Goal: Task Accomplishment & Management: Manage account settings

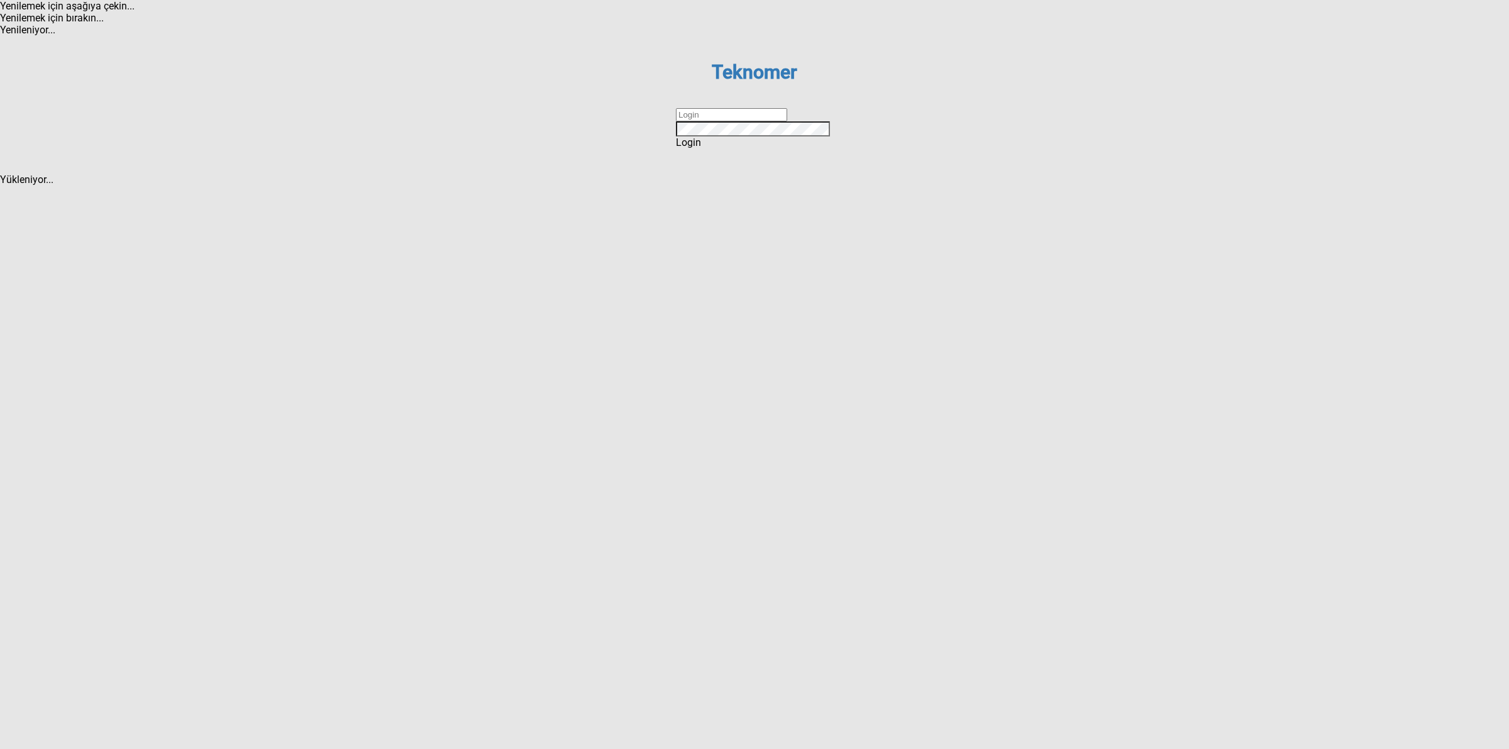
drag, startPoint x: 717, startPoint y: 372, endPoint x: 743, endPoint y: 384, distance: 28.4
click at [717, 121] on input "text" at bounding box center [731, 114] width 111 height 13
type input "DİZEM"
click at [777, 148] on div "Login" at bounding box center [754, 142] width 157 height 12
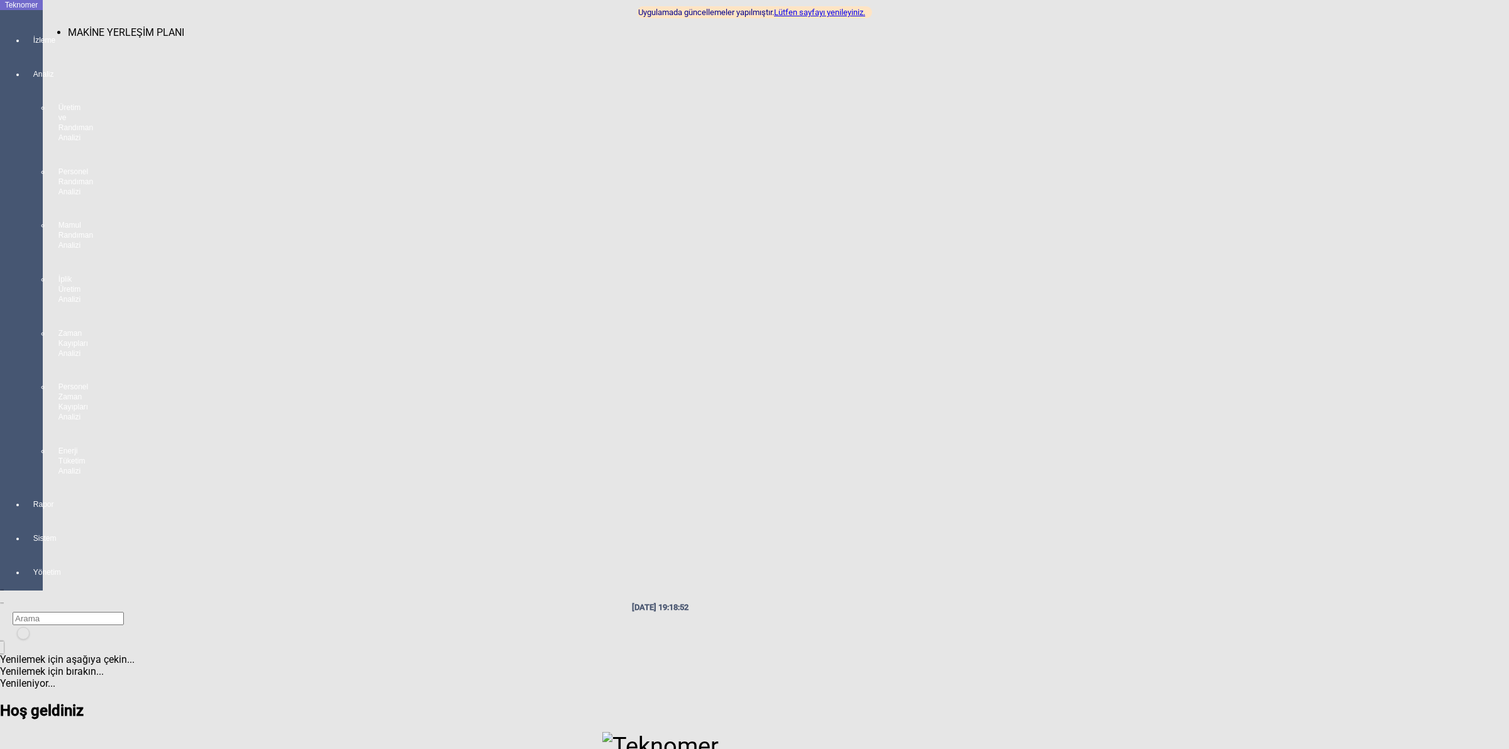
click at [25, 52] on div at bounding box center [34, 52] width 18 height 0
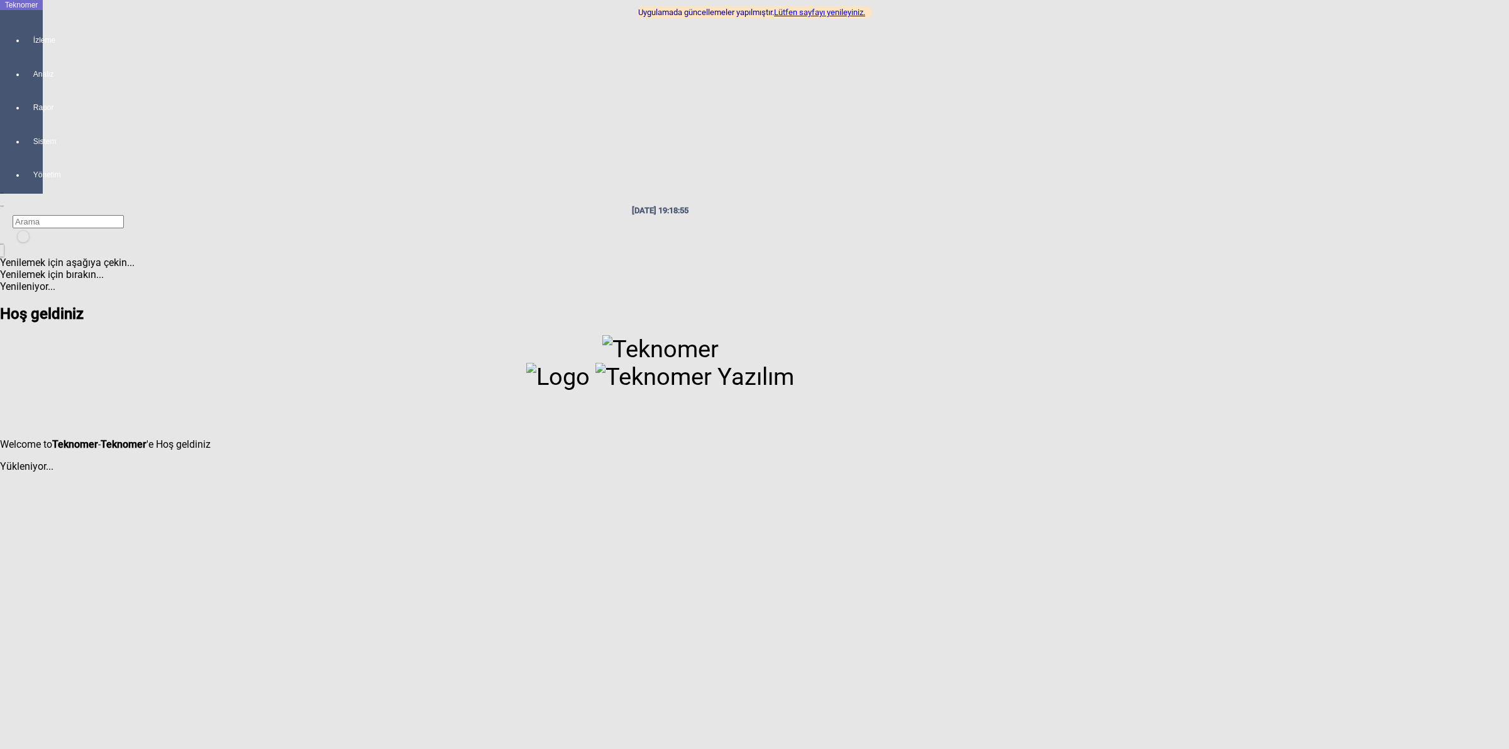
click at [843, 9] on link "Lütfen sayfayı yenileyiniz." at bounding box center [819, 12] width 91 height 9
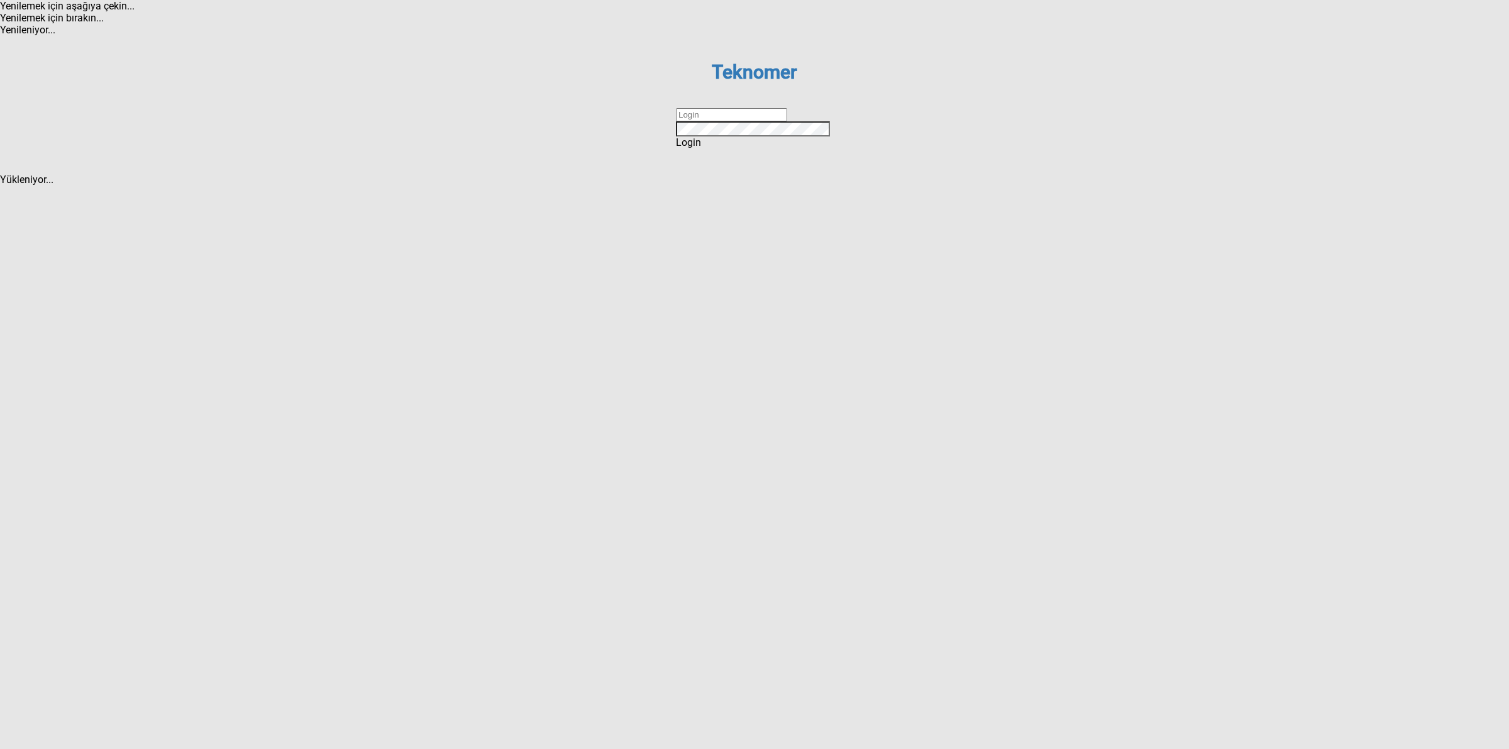
drag, startPoint x: 721, startPoint y: 372, endPoint x: 740, endPoint y: 384, distance: 22.3
click at [721, 121] on input "text" at bounding box center [731, 114] width 111 height 13
type input "DİZEM"
click at [744, 148] on div "Login" at bounding box center [754, 142] width 157 height 12
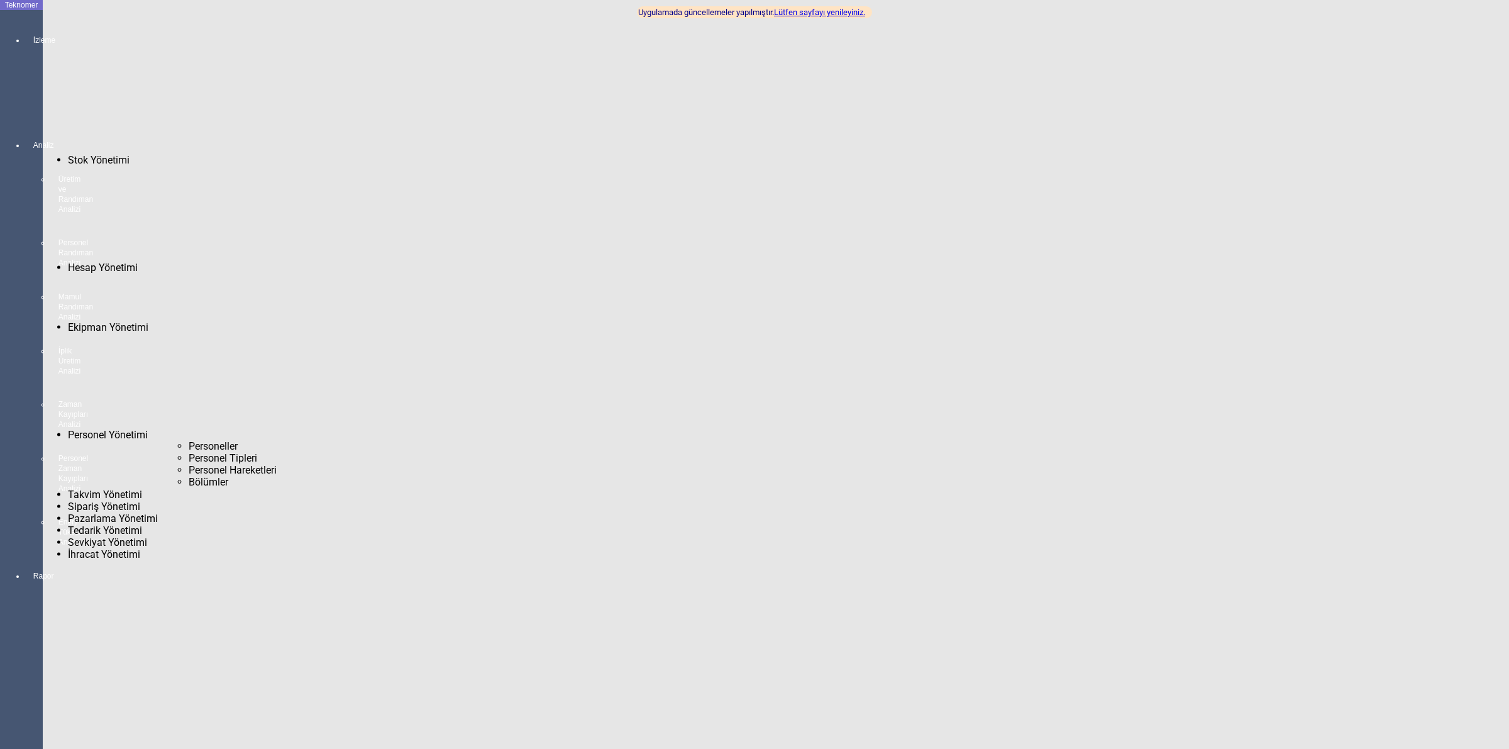
click at [189, 440] on span "Personeller" at bounding box center [213, 446] width 49 height 12
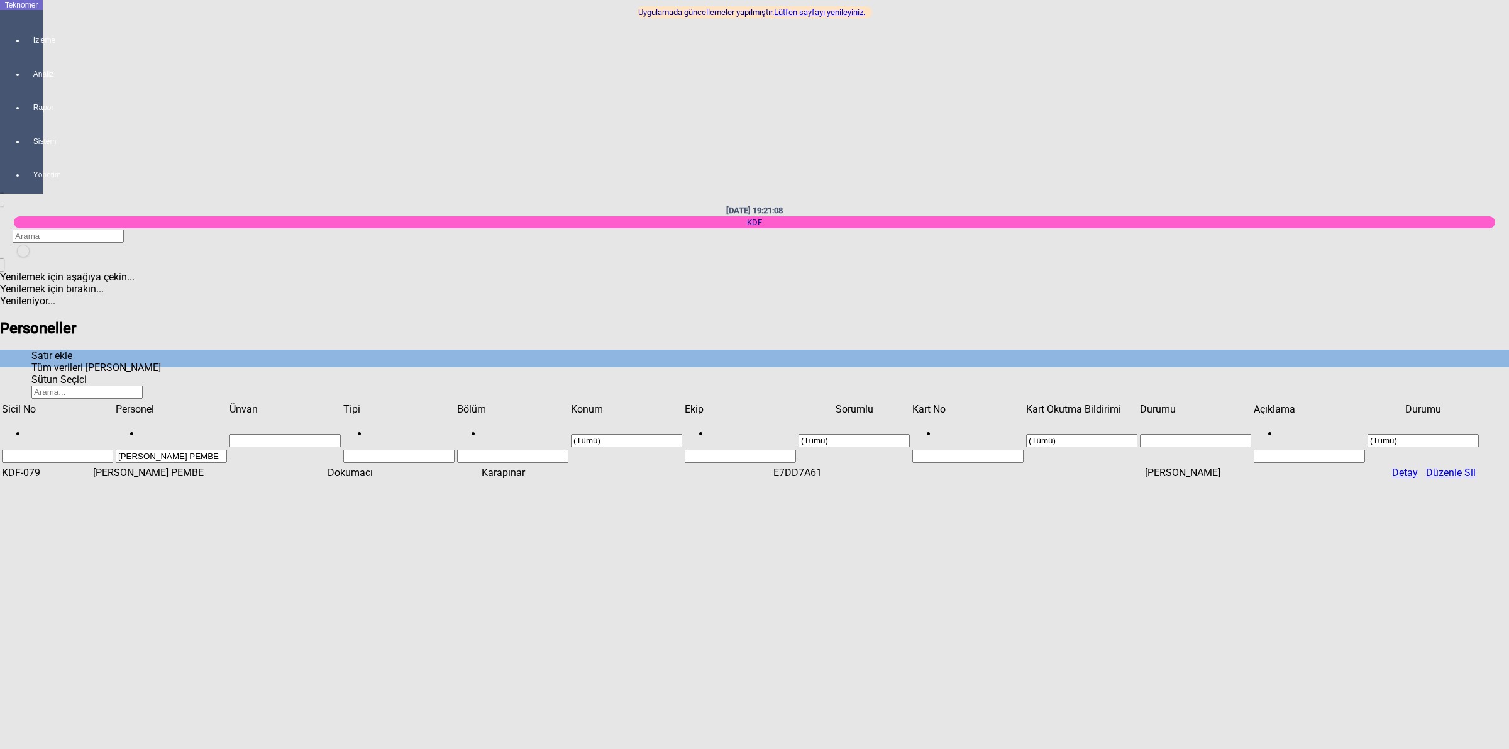
drag, startPoint x: 275, startPoint y: 57, endPoint x: 244, endPoint y: 81, distance: 39.5
click at [227, 403] on span "Show filter options for column 'Personel'" at bounding box center [227, 403] width 0 height 0
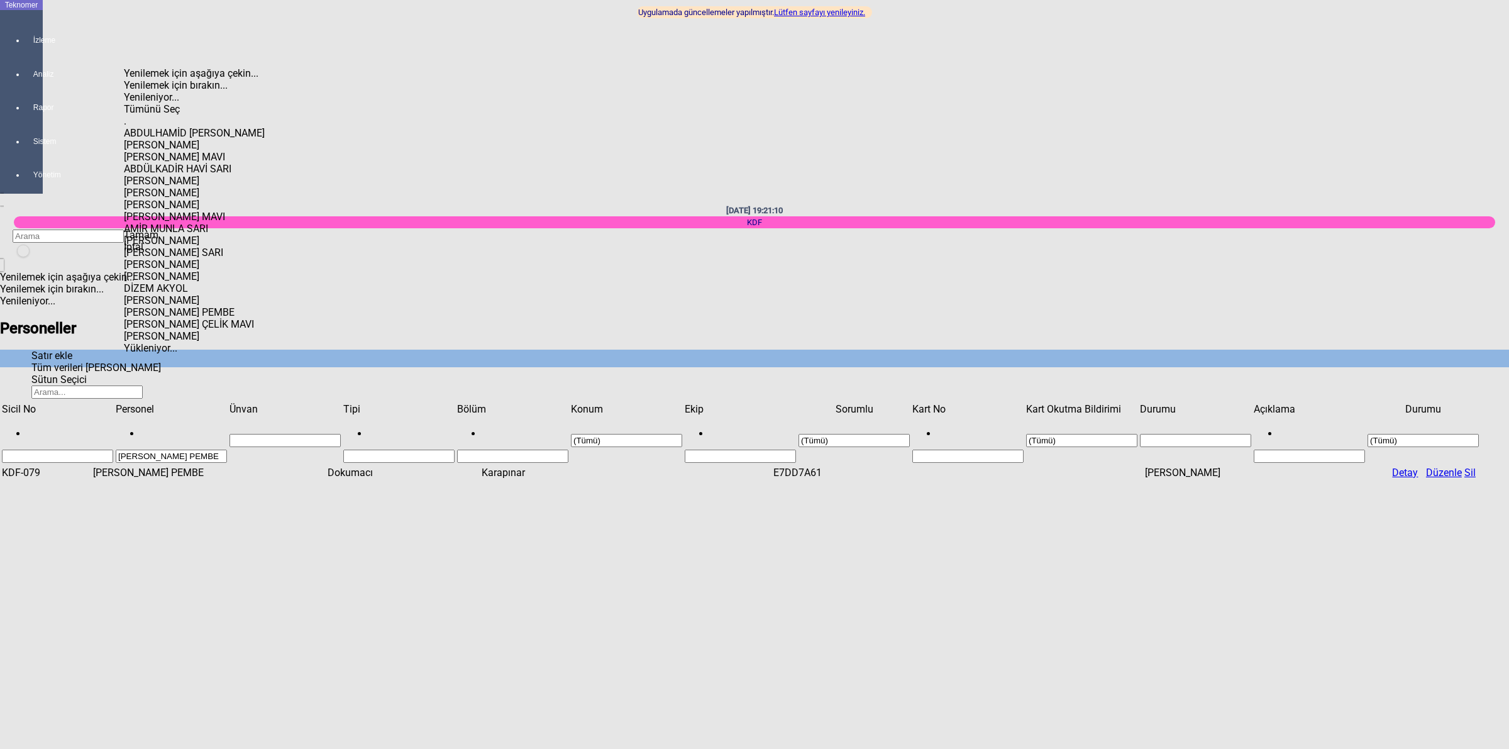
click at [124, 103] on span "Select All" at bounding box center [124, 103] width 0 height 0
click at [158, 241] on span "Tamam" at bounding box center [141, 235] width 35 height 12
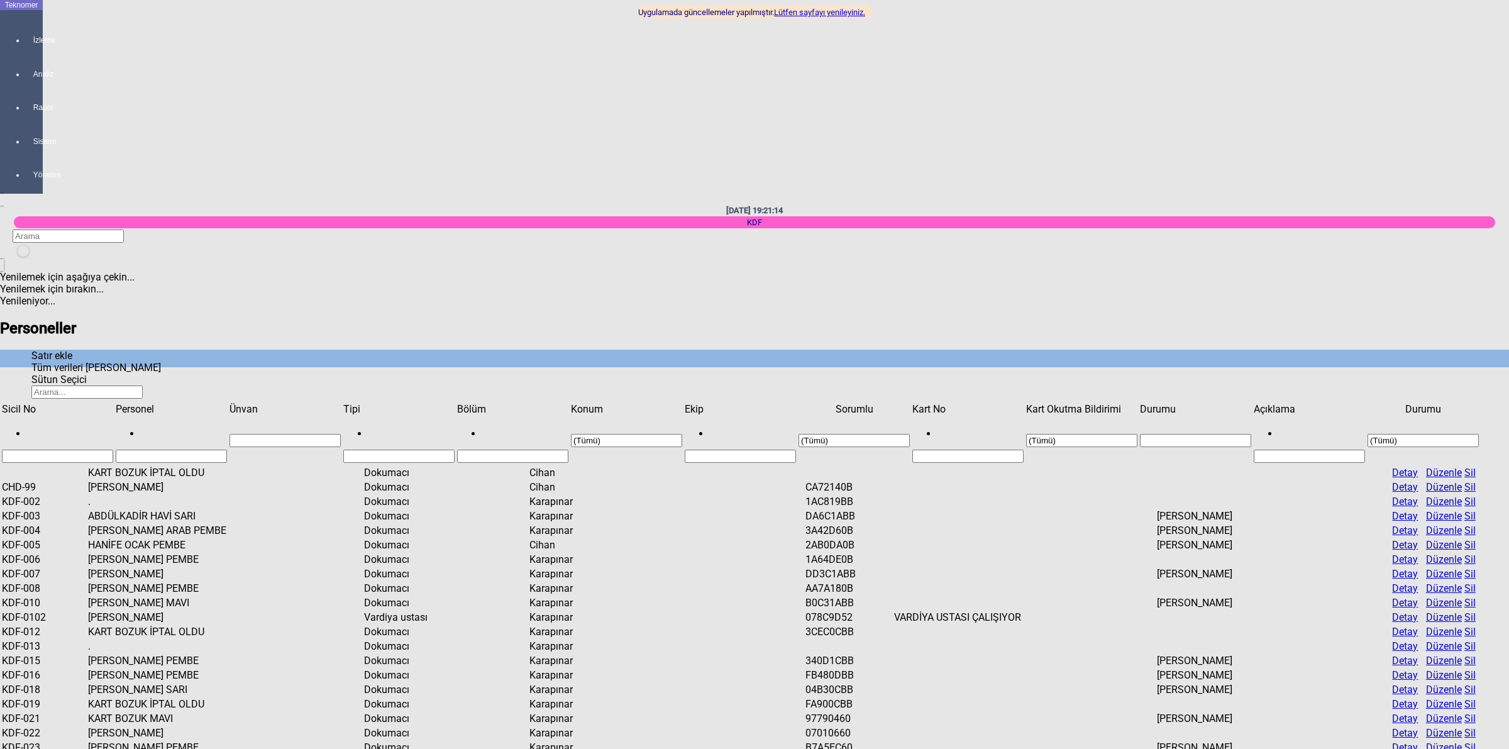
click at [227, 403] on span "Show filter options for column 'Personel'" at bounding box center [227, 403] width 0 height 0
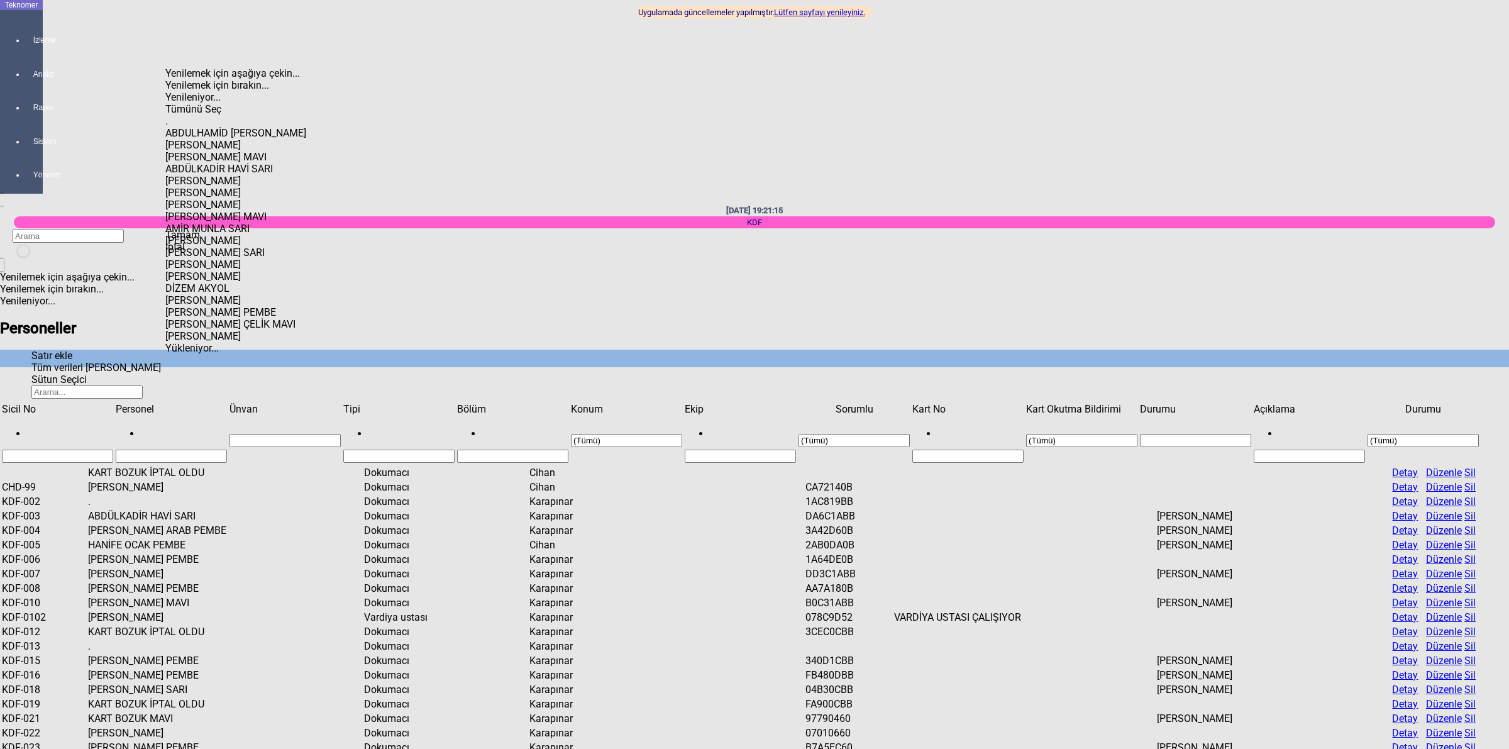
click at [165, 103] on span "Select All" at bounding box center [165, 103] width 0 height 0
drag, startPoint x: 310, startPoint y: 108, endPoint x: 309, endPoint y: 212, distance: 104.4
click at [309, 212] on body "Teknomer İzleme Analiz Rapor Sistem Yönetim 30/09/2025 19:21:18 Uygulamada günc…" at bounding box center [754, 374] width 1509 height 749
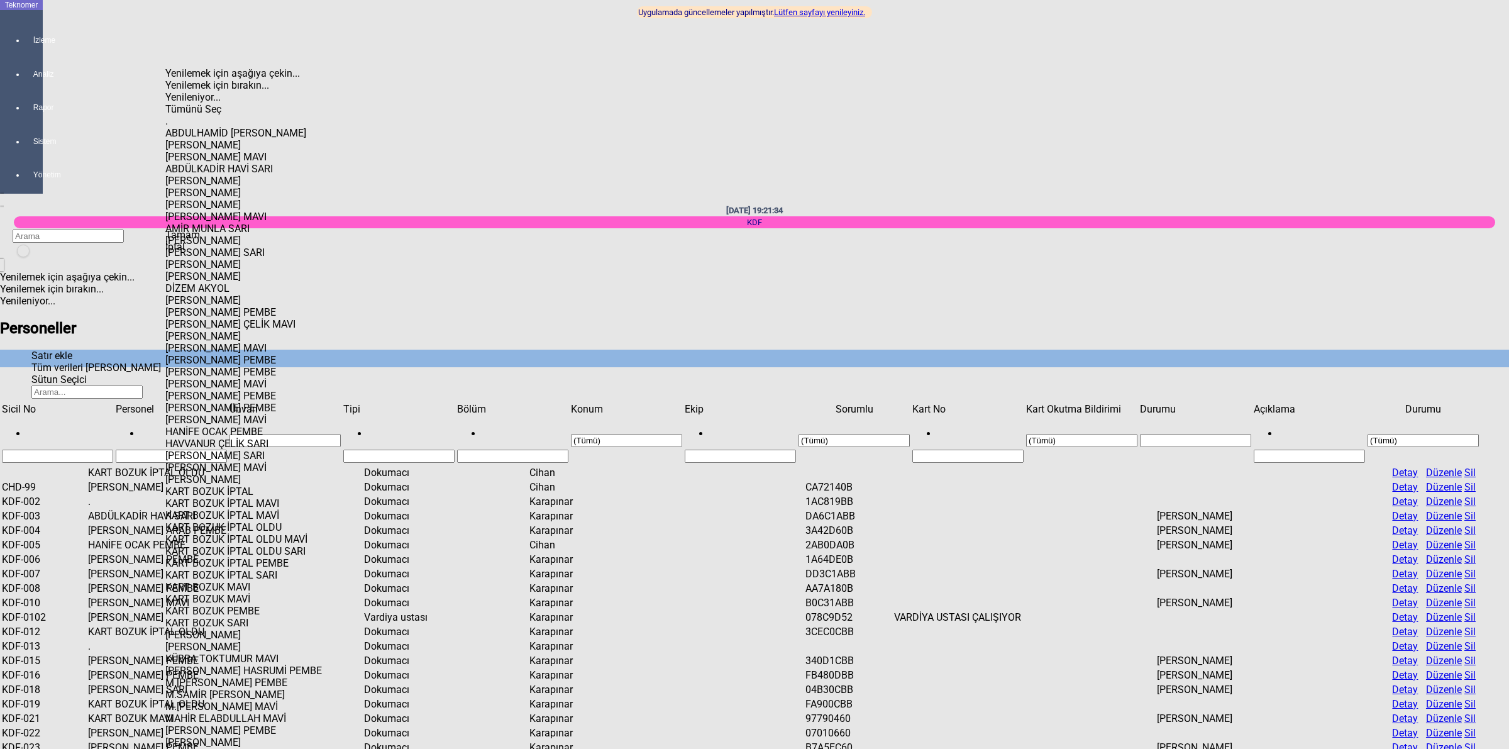
scroll to position [1765, 0]
click at [200, 241] on span "Tamam" at bounding box center [182, 235] width 35 height 12
type input "ZEYNEP KARADAĞ PEMBE"
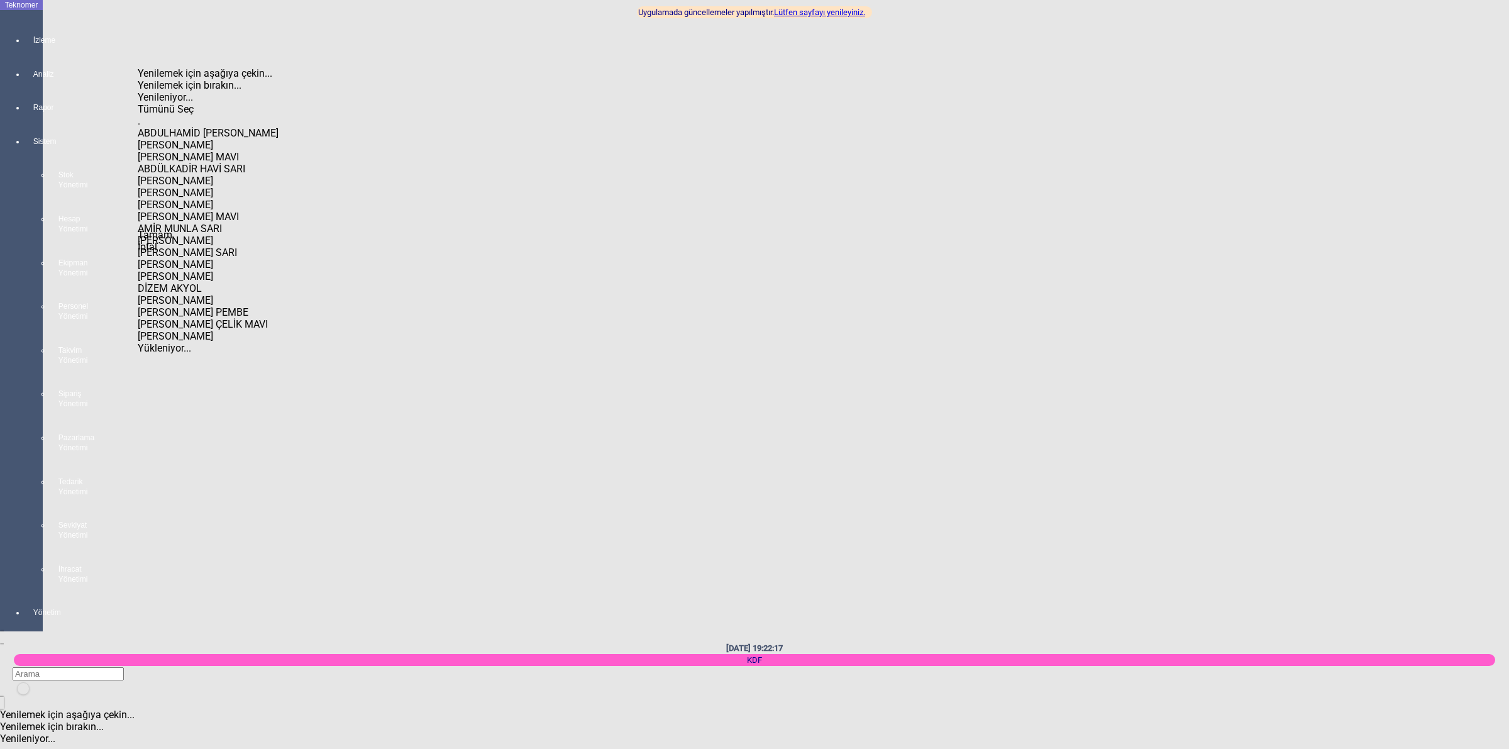
click at [138, 103] on span "Select All" at bounding box center [138, 103] width 0 height 0
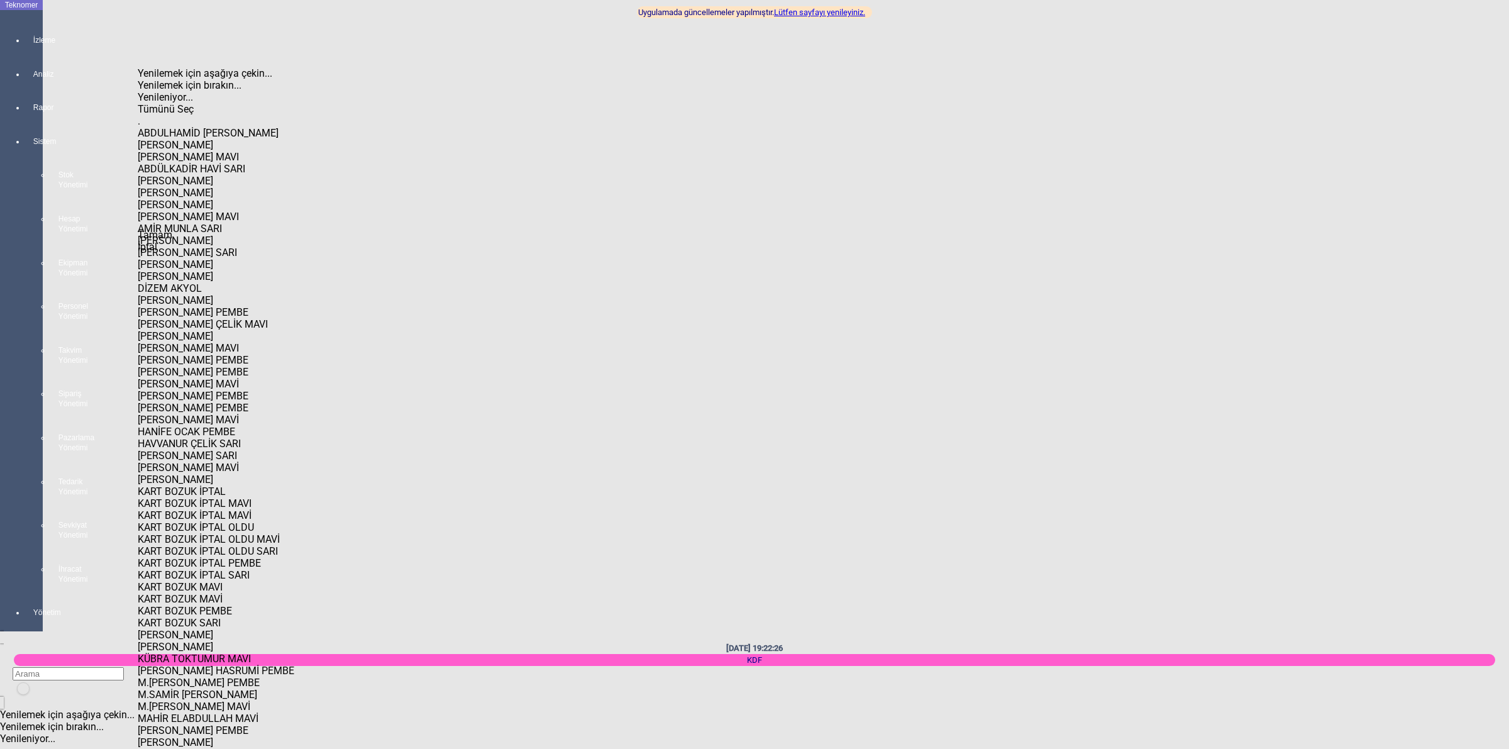
scroll to position [937, 0]
click at [172, 241] on span "Tamam" at bounding box center [155, 235] width 35 height 12
type input "MOHAMMAD NAGI ARAB PEMBE"
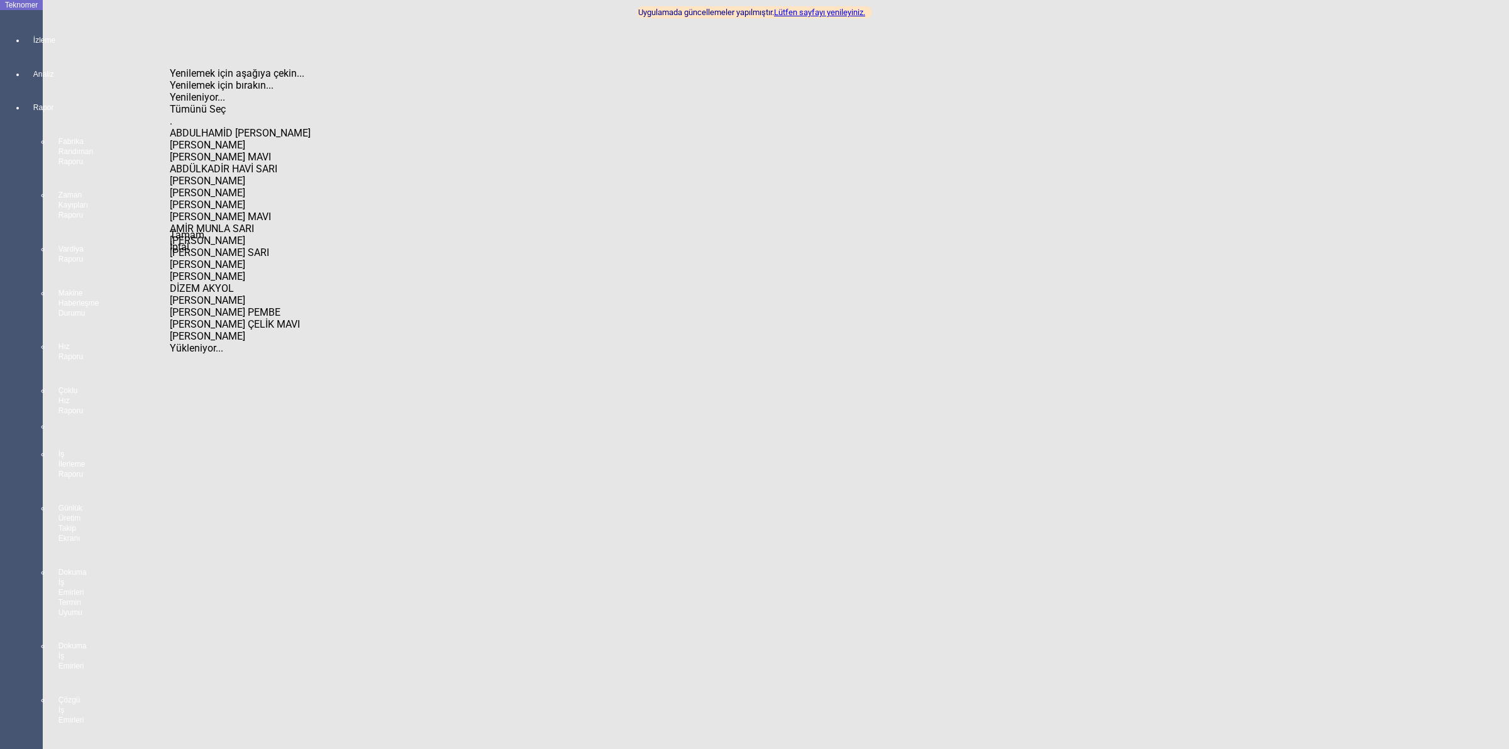
click at [170, 103] on span "Select All" at bounding box center [170, 103] width 0 height 0
click at [170, 306] on span "Check State" at bounding box center [170, 306] width 0 height 0
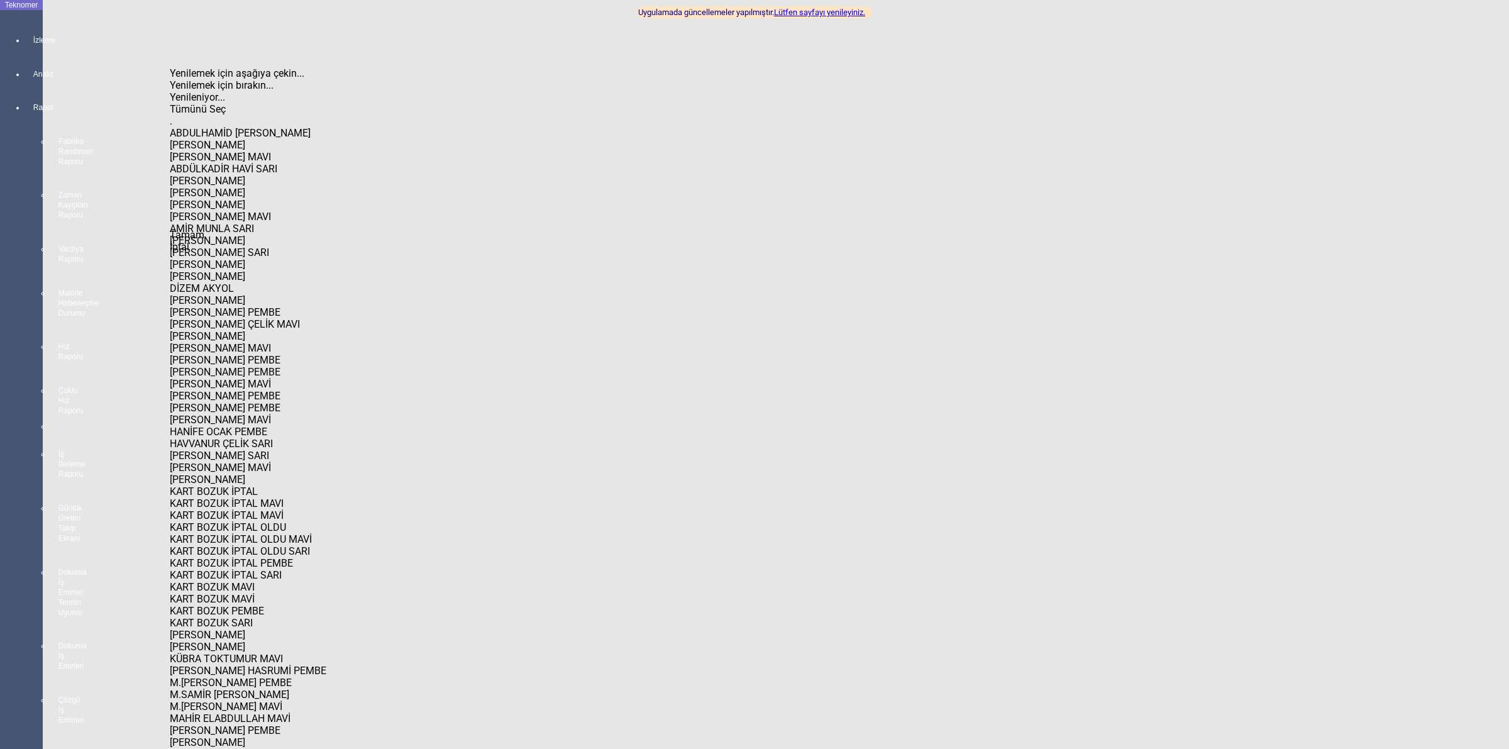
scroll to position [1492, 0]
click at [204, 241] on span "Tamam" at bounding box center [187, 235] width 35 height 12
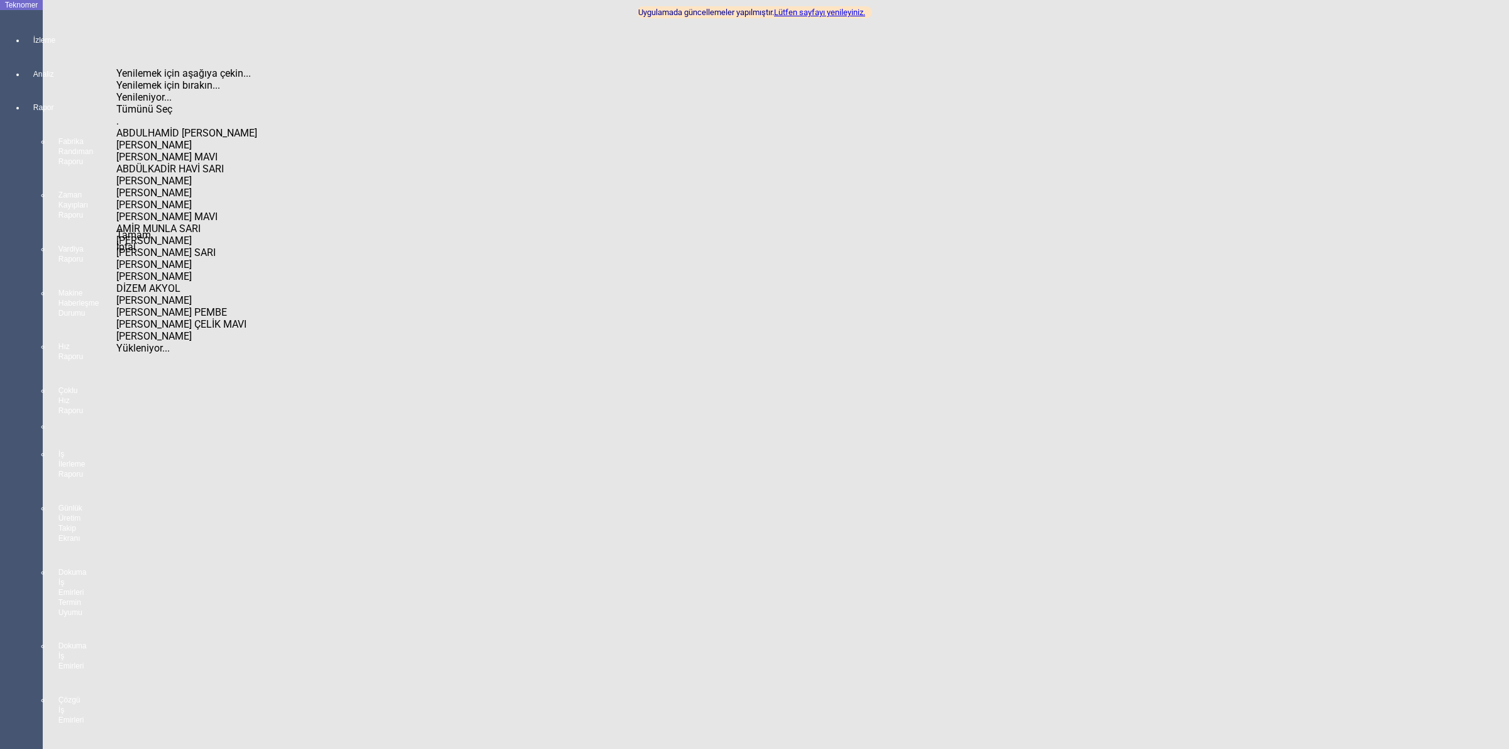
click at [116, 103] on span "Select All" at bounding box center [116, 103] width 0 height 0
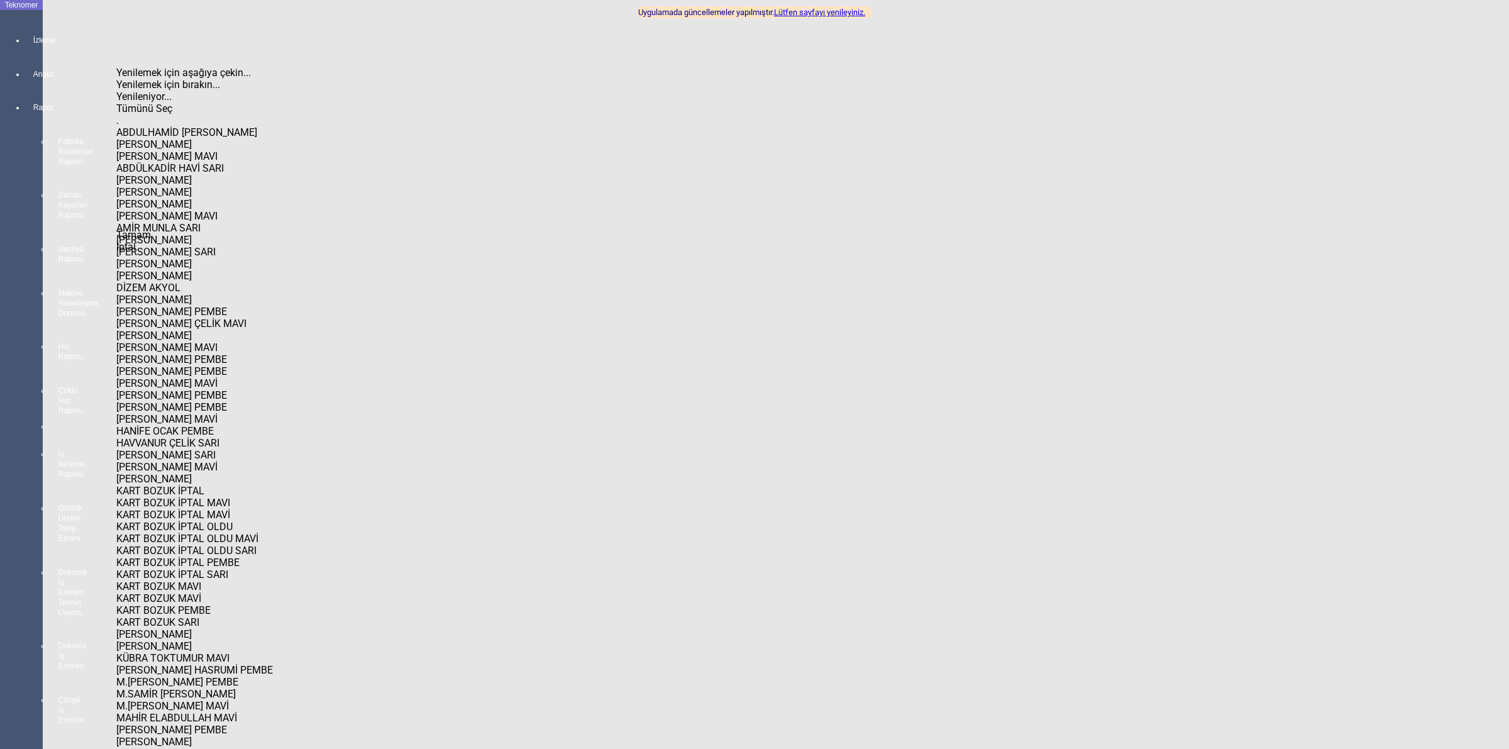
scroll to position [969, 0]
click at [151, 241] on span "Tamam" at bounding box center [133, 235] width 35 height 12
type input "MOHAMMAD NAGI ARAB PEMBE"
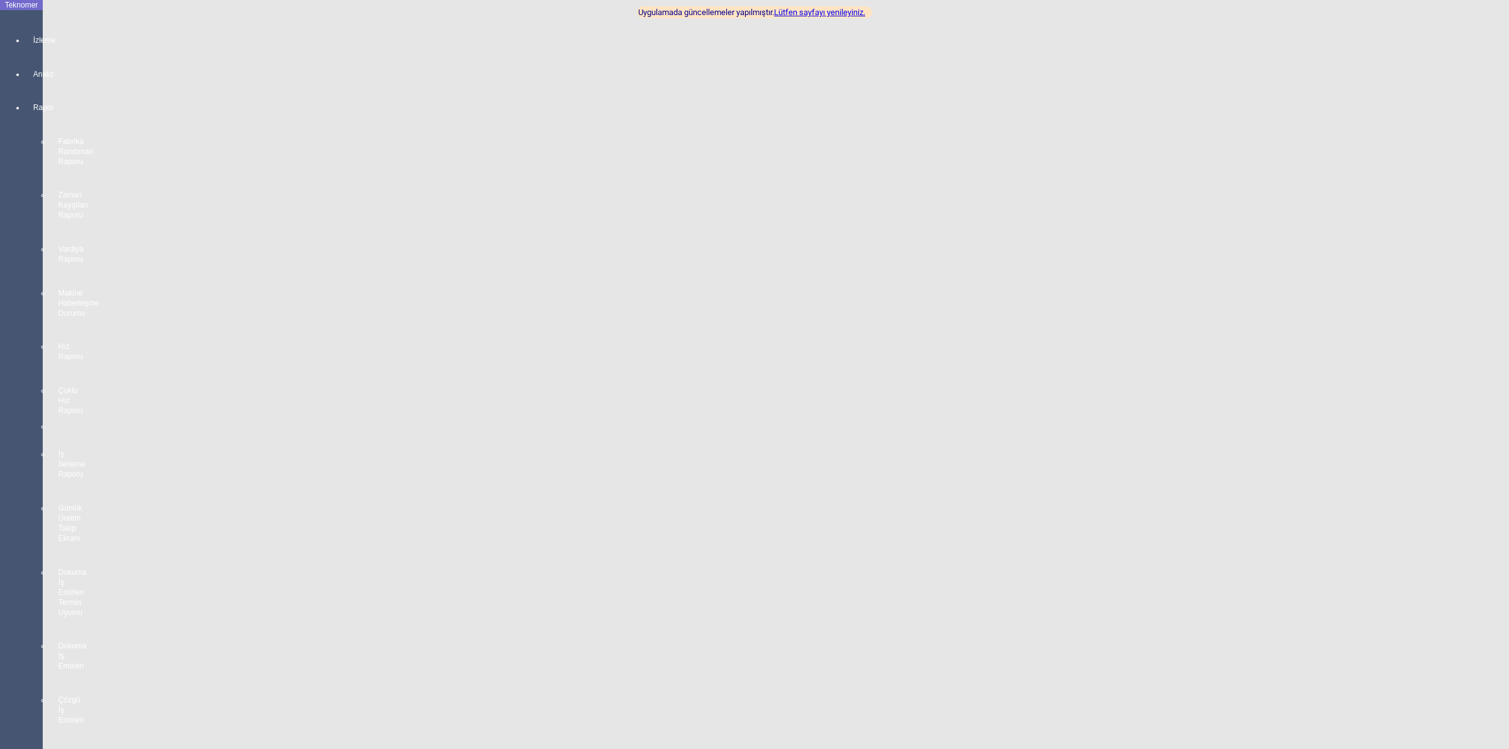
paste input "3A42D60B"
type input "3A42D60B"
type input "Dokumacı"
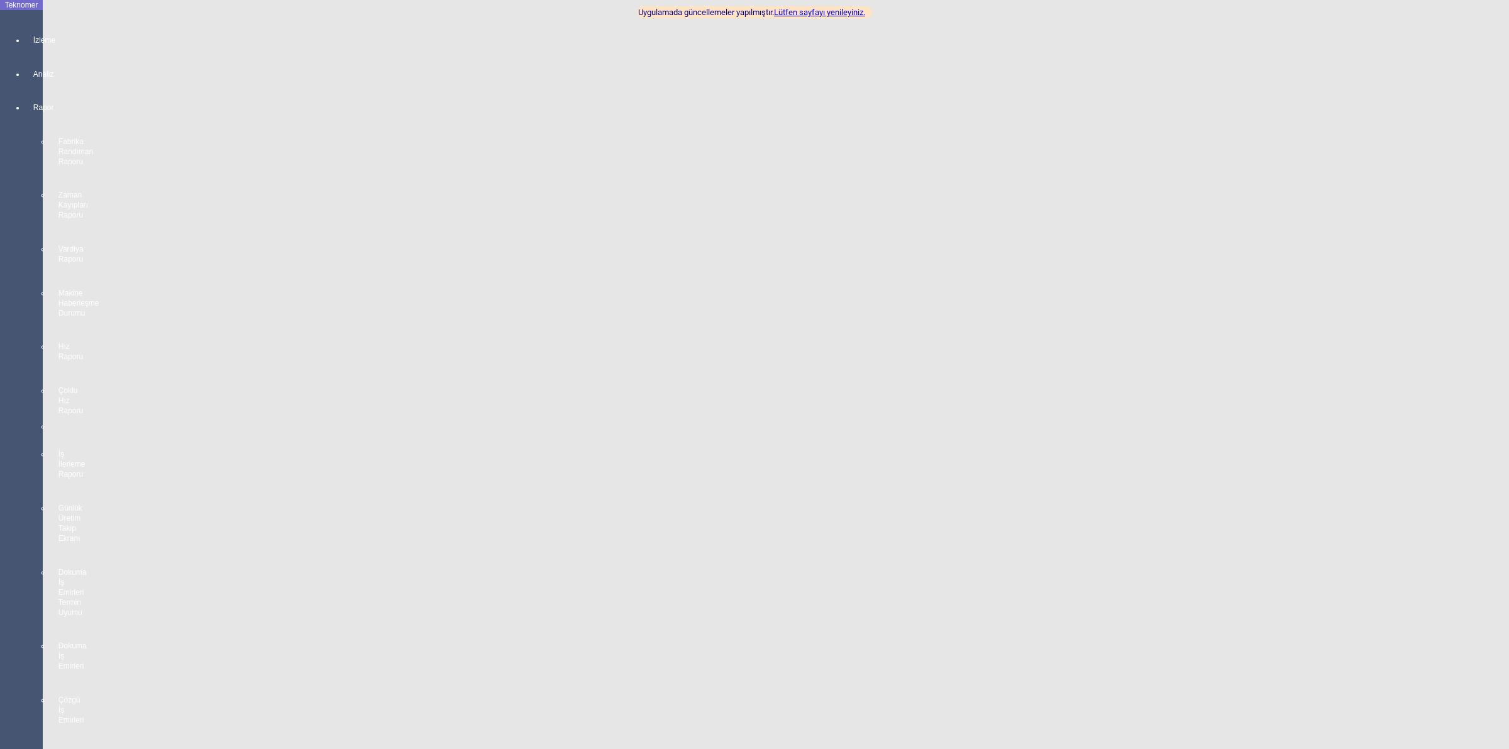
type input "Karapınar"
drag, startPoint x: 178, startPoint y: 265, endPoint x: 51, endPoint y: 266, distance: 127.1
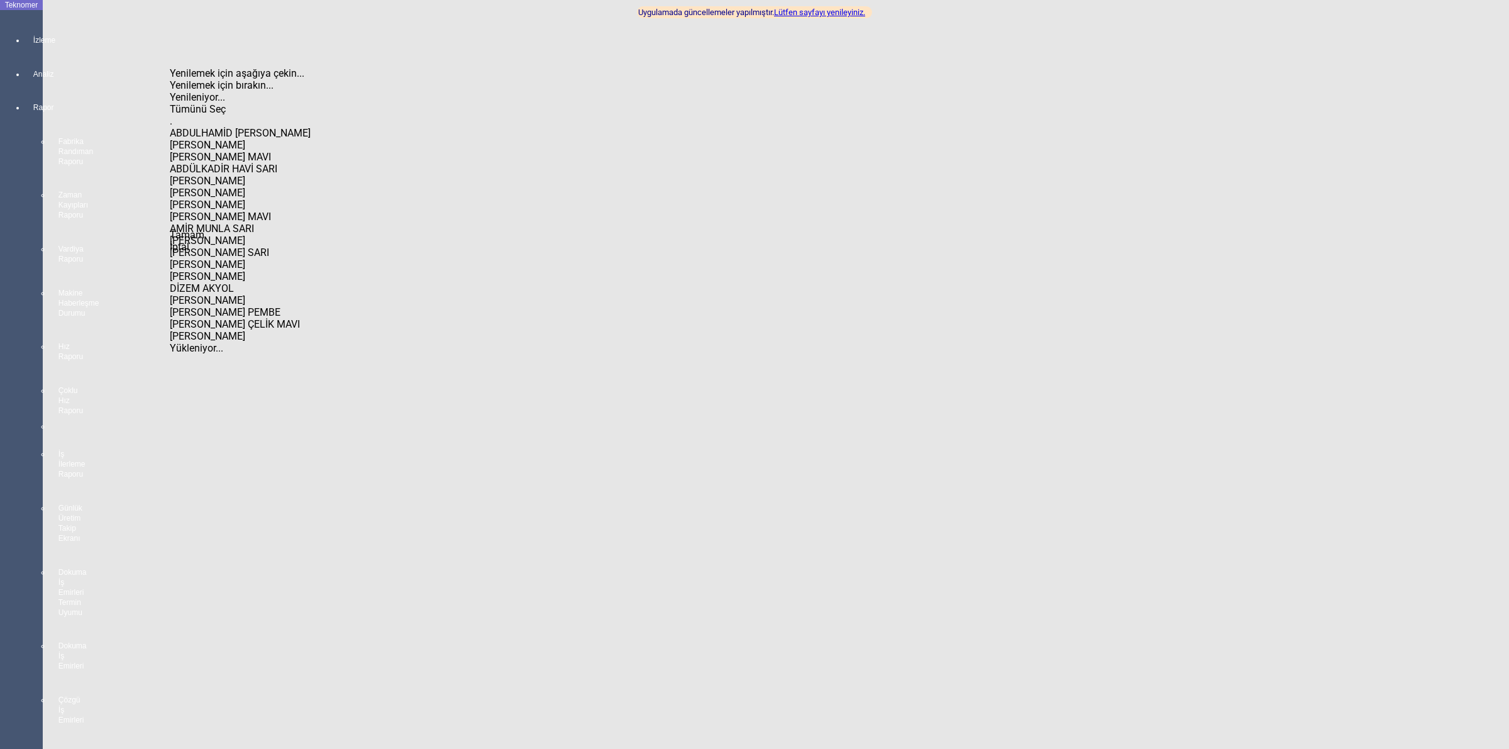
click at [170, 103] on span "Select All" at bounding box center [170, 103] width 0 height 0
click at [204, 241] on span "Tamam" at bounding box center [187, 235] width 35 height 12
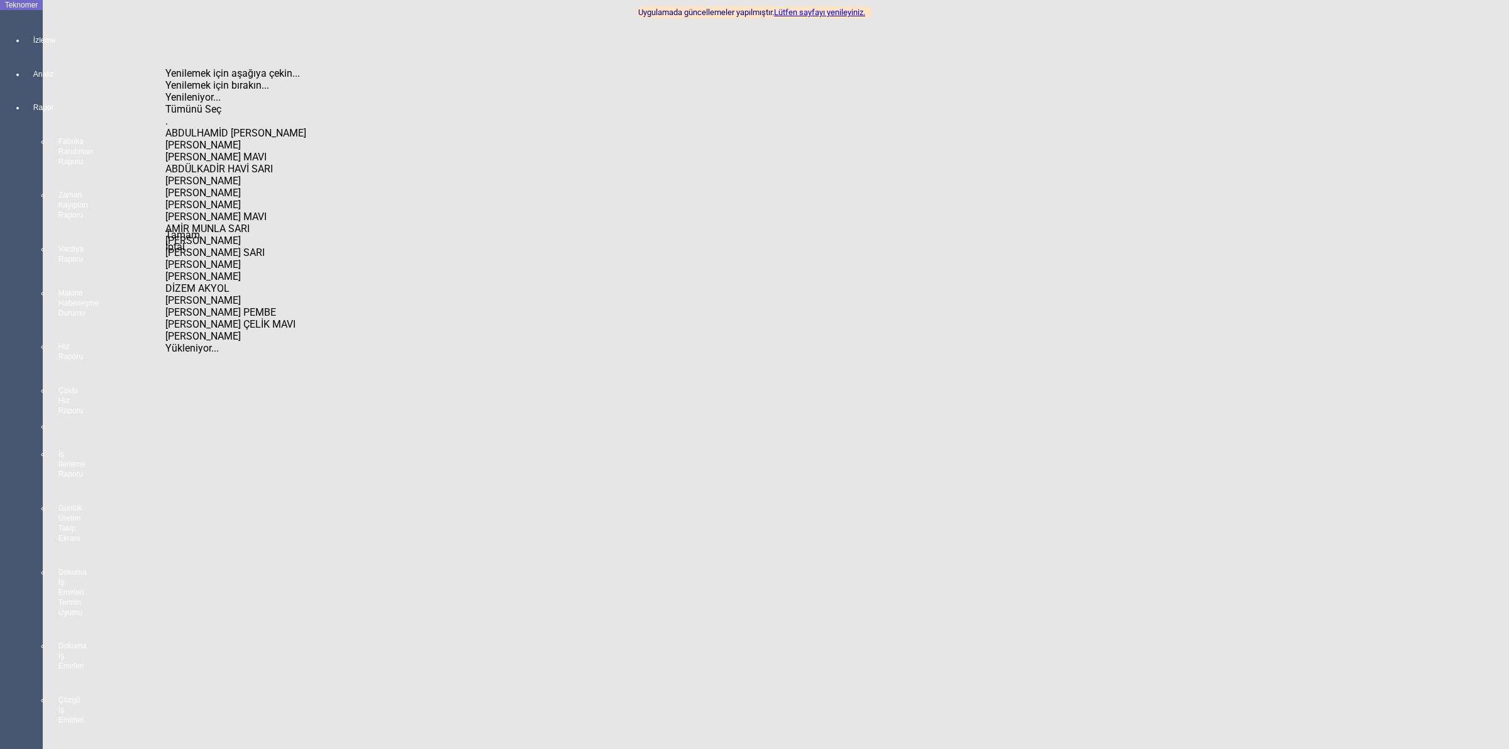
click at [165, 103] on span "Select All" at bounding box center [165, 103] width 0 height 0
drag, startPoint x: 313, startPoint y: 137, endPoint x: 322, endPoint y: 234, distance: 97.3
click at [322, 234] on body "Teknomer İzleme Analiz Rapor Fabrika Randıman Raporu Zaman Kayıpları Raporu Var…" at bounding box center [754, 374] width 1509 height 749
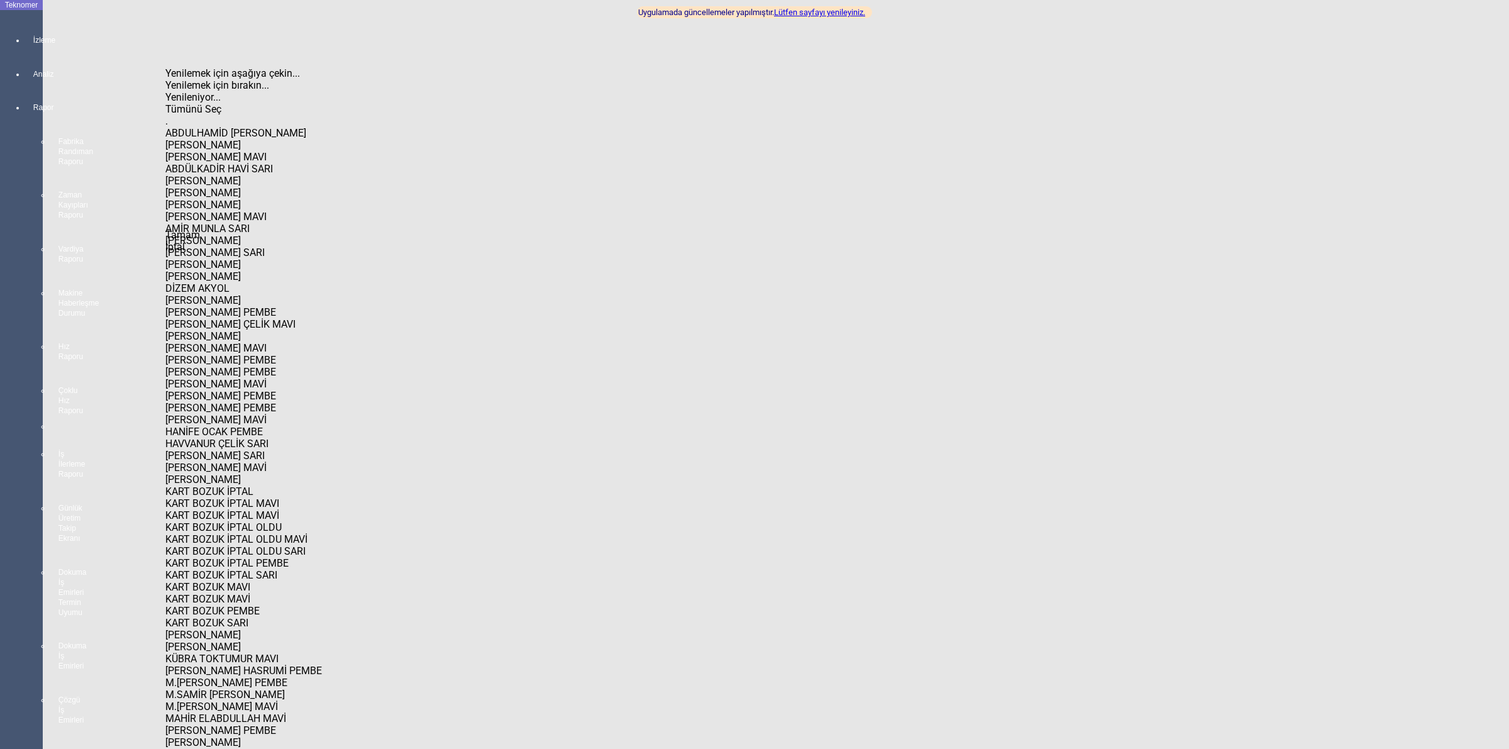
scroll to position [937, 0]
click at [234, 241] on div "Tamam" at bounding box center [244, 235] width 158 height 12
type input "MOHAMMAD NAGI ARAB PEMBE"
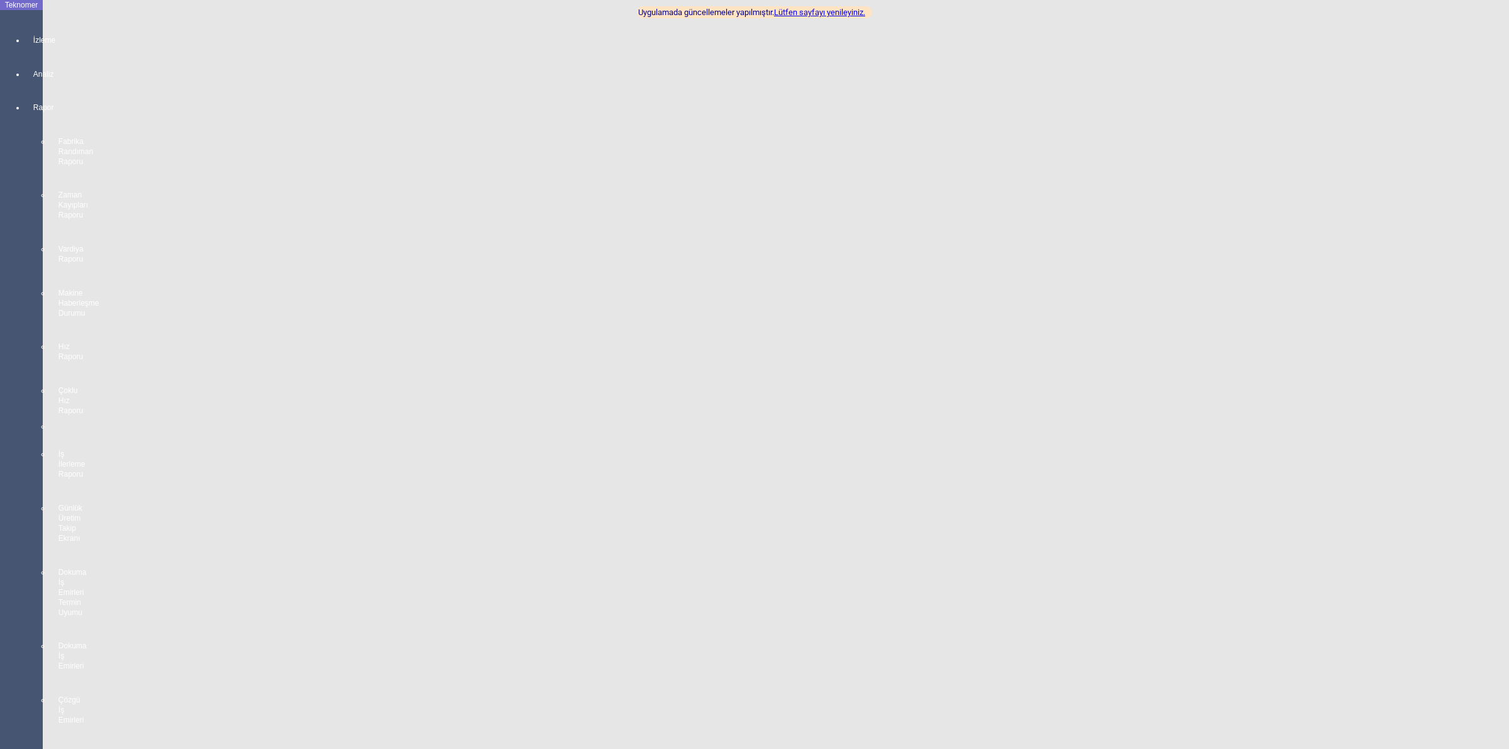
click at [35, 241] on span "Tamam" at bounding box center [17, 235] width 35 height 12
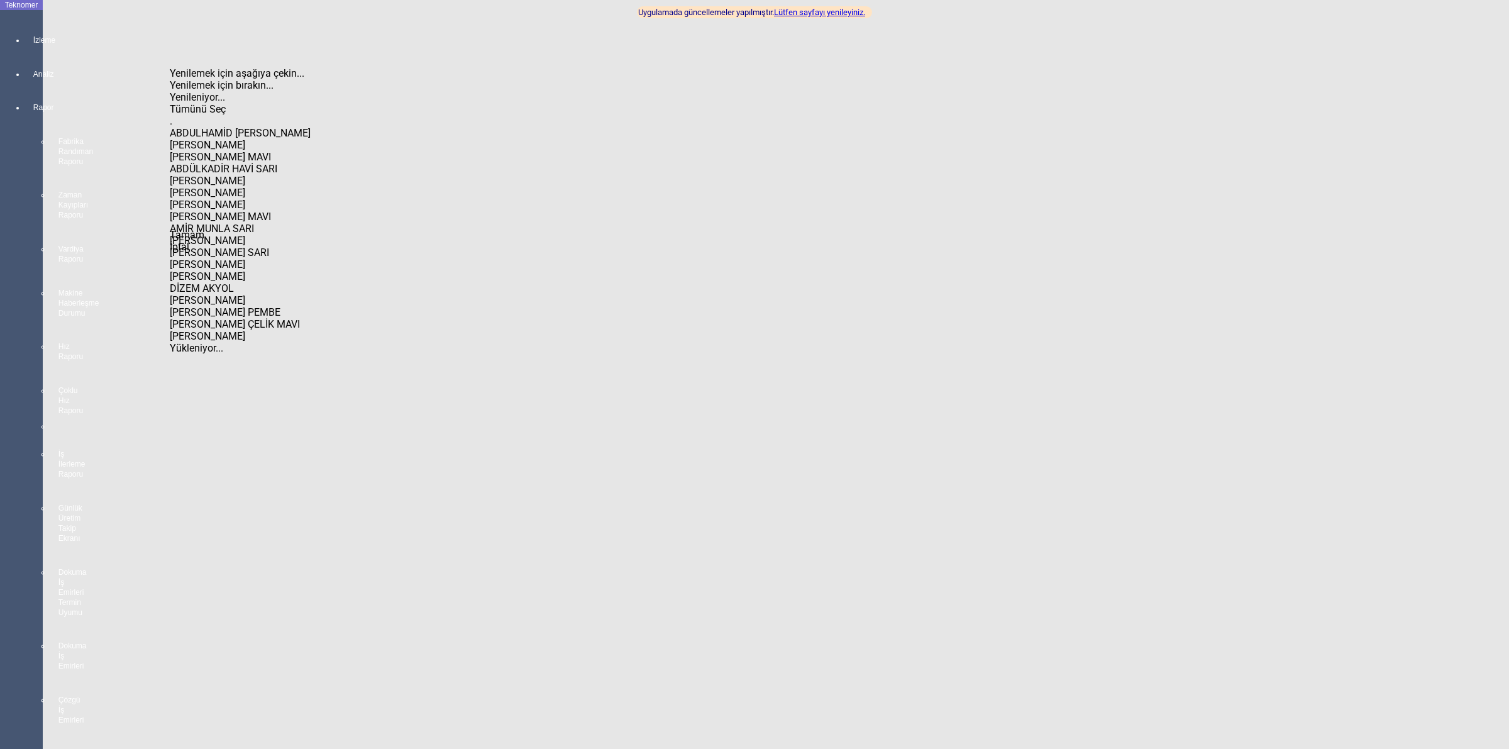
click at [215, 103] on div "Tümünü Seç" at bounding box center [249, 109] width 158 height 12
click at [204, 241] on span "Tamam" at bounding box center [187, 235] width 35 height 12
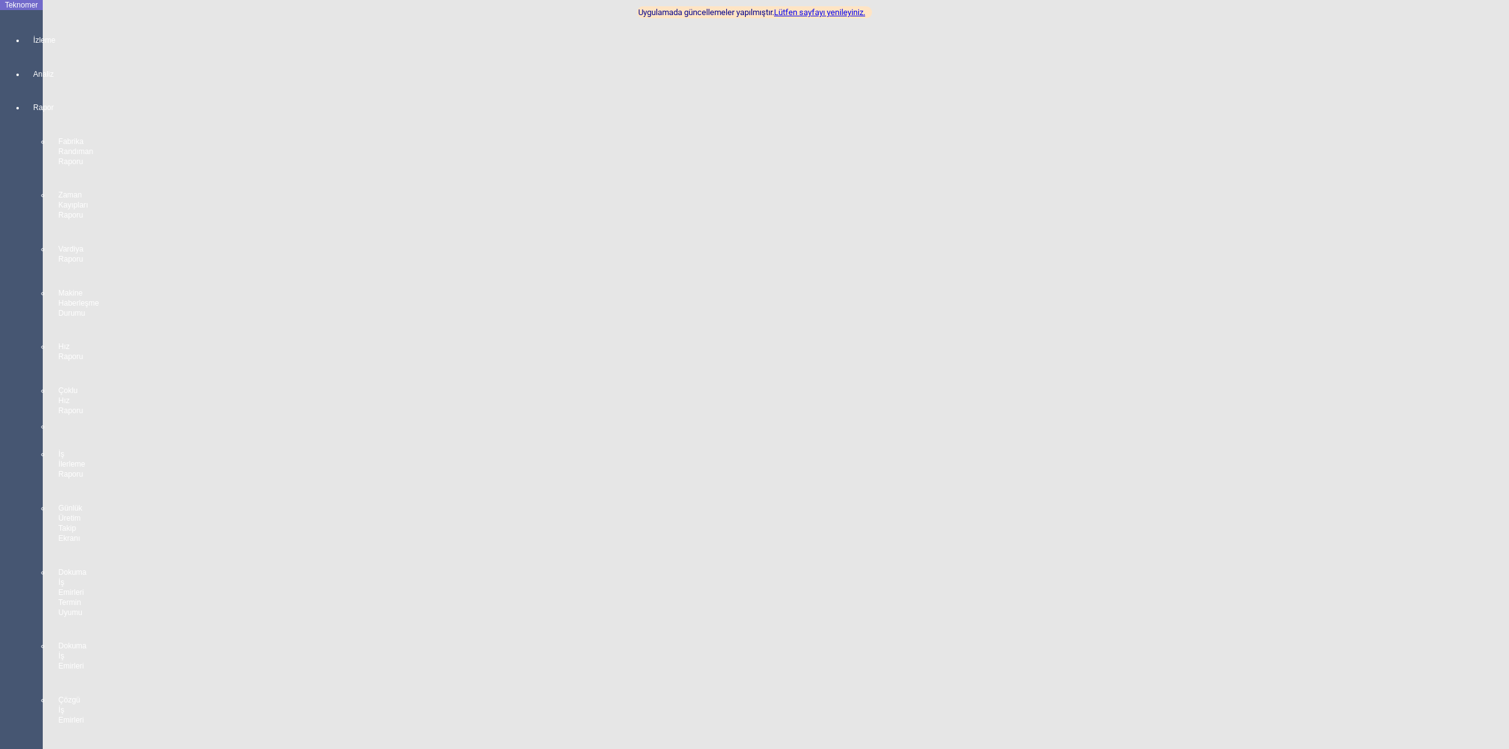
click at [0, 103] on span "Select All" at bounding box center [0, 103] width 0 height 0
click at [42, 163] on div "KDF-004" at bounding box center [79, 169] width 158 height 12
click at [35, 241] on span "Tamam" at bounding box center [17, 235] width 35 height 12
type input "KDF-004"
